Goal: Task Accomplishment & Management: Use online tool/utility

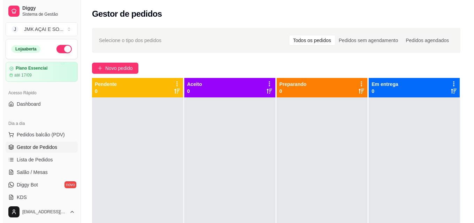
scroll to position [70, 0]
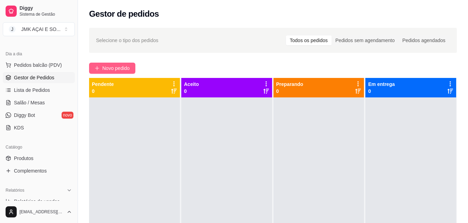
click at [125, 71] on span "Novo pedido" at bounding box center [116, 68] width 28 height 8
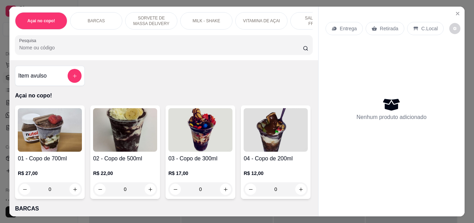
click at [47, 78] on div "Item avulso" at bounding box center [49, 76] width 63 height 14
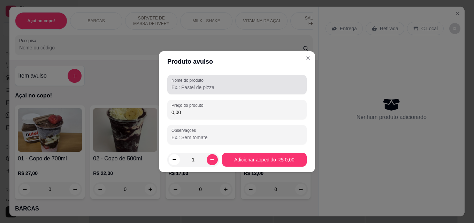
click at [180, 91] on div at bounding box center [236, 85] width 131 height 14
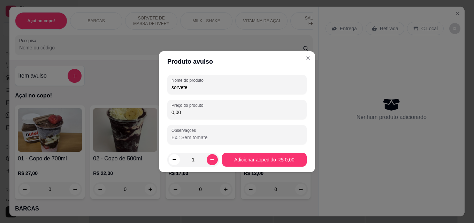
type input "sorvete"
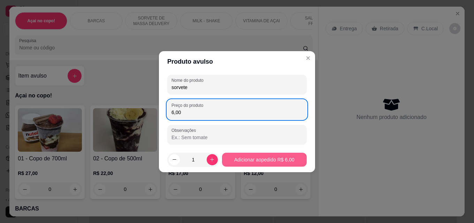
type input "6,00"
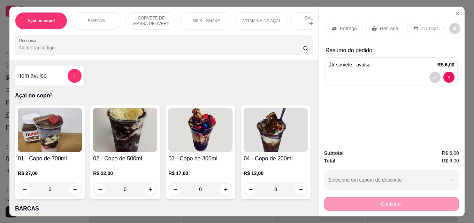
click at [70, 174] on p "R$ 27,00" at bounding box center [50, 173] width 64 height 7
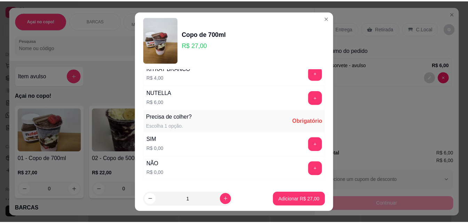
scroll to position [1193, 0]
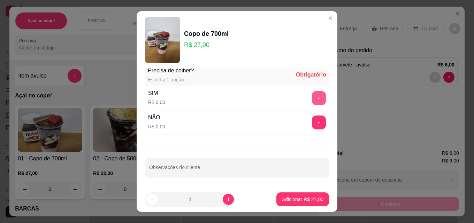
click at [312, 104] on button "+" at bounding box center [319, 98] width 14 height 14
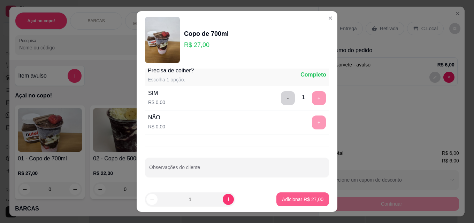
click at [292, 197] on p "Adicionar R$ 27,00" at bounding box center [302, 199] width 41 height 7
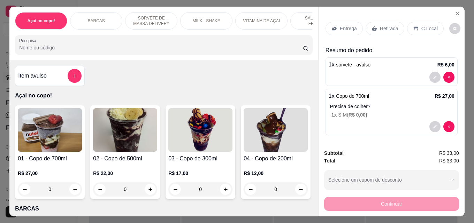
click at [387, 25] on p "Retirada" at bounding box center [389, 28] width 18 height 7
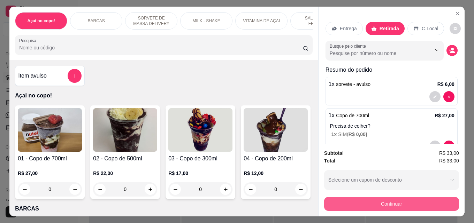
click at [342, 202] on button "Continuar" at bounding box center [391, 204] width 135 height 14
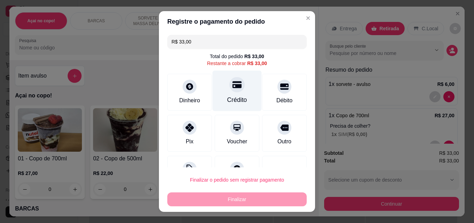
click at [246, 95] on div "Crédito" at bounding box center [236, 91] width 49 height 41
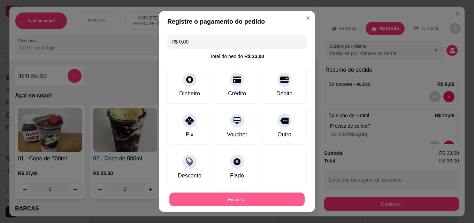
click at [203, 194] on button "Finalizar" at bounding box center [236, 200] width 135 height 14
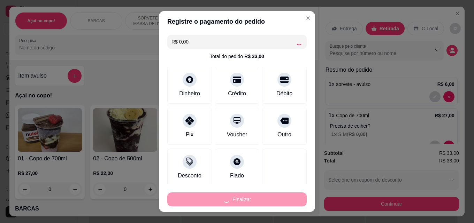
type input "-R$ 33,00"
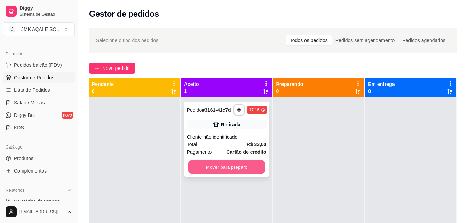
click at [215, 169] on button "Mover para preparo" at bounding box center [226, 168] width 77 height 14
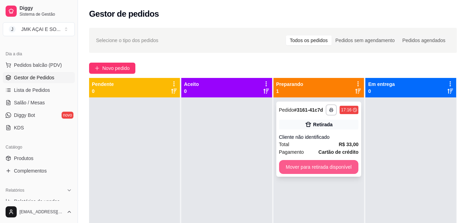
click at [311, 165] on button "Mover para retirada disponível" at bounding box center [319, 167] width 80 height 14
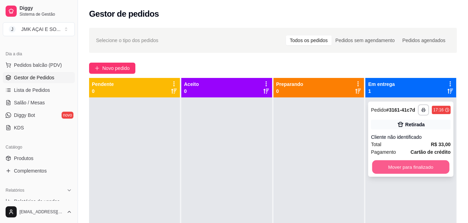
click at [386, 167] on button "Mover para finalizado" at bounding box center [411, 168] width 77 height 14
